Goal: Task Accomplishment & Management: Use online tool/utility

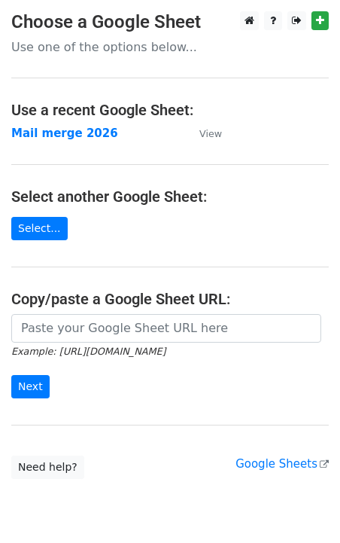
click at [75, 135] on strong "Mail merge 2026" at bounding box center [64, 133] width 107 height 14
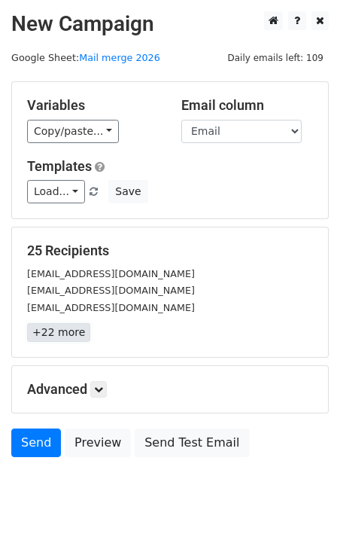
click at [53, 338] on link "+22 more" at bounding box center [58, 332] width 63 height 19
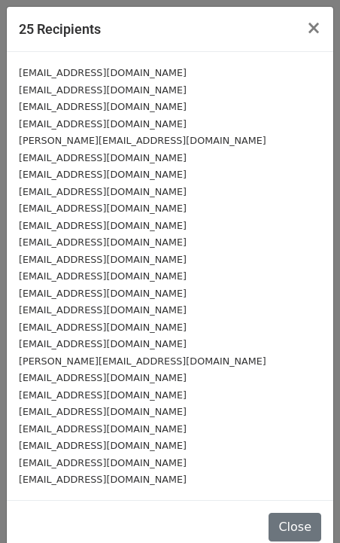
scroll to position [17, 0]
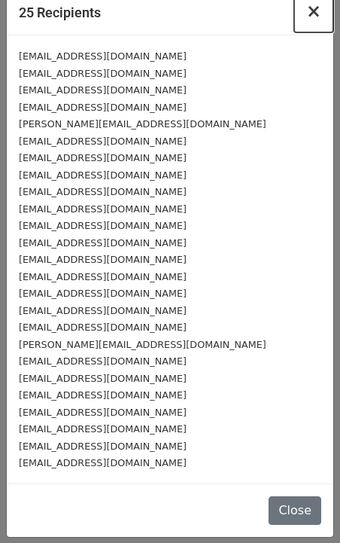
click at [315, 10] on span "×" at bounding box center [313, 11] width 15 height 21
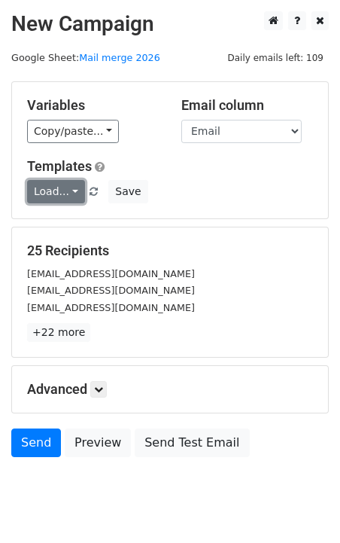
click at [55, 195] on link "Load..." at bounding box center [56, 191] width 58 height 23
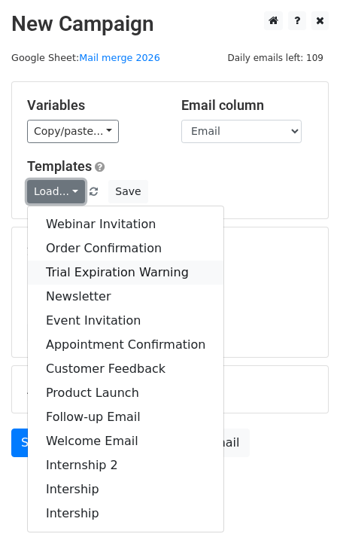
scroll to position [42, 0]
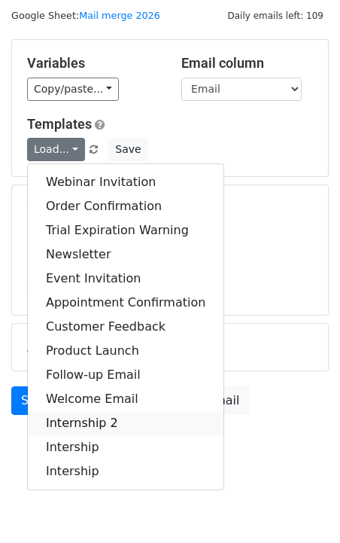
click at [90, 420] on link "Internship 2" at bounding box center [126, 423] width 196 height 24
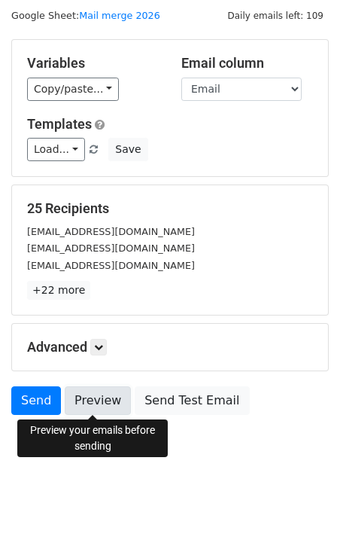
click at [99, 405] on link "Preview" at bounding box center [98, 400] width 66 height 29
